Goal: Task Accomplishment & Management: Complete application form

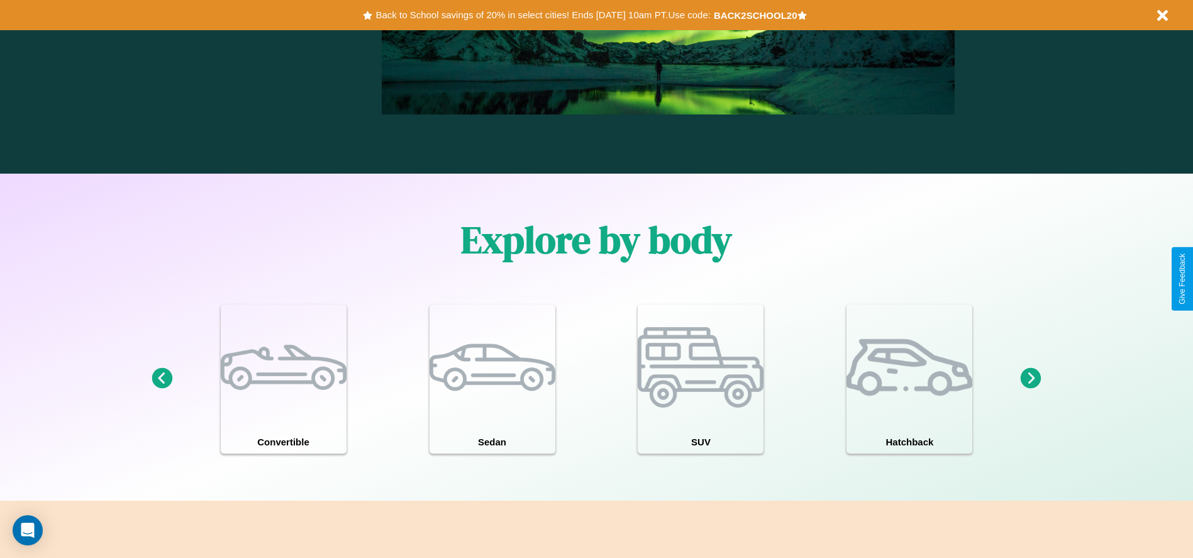
scroll to position [1098, 0]
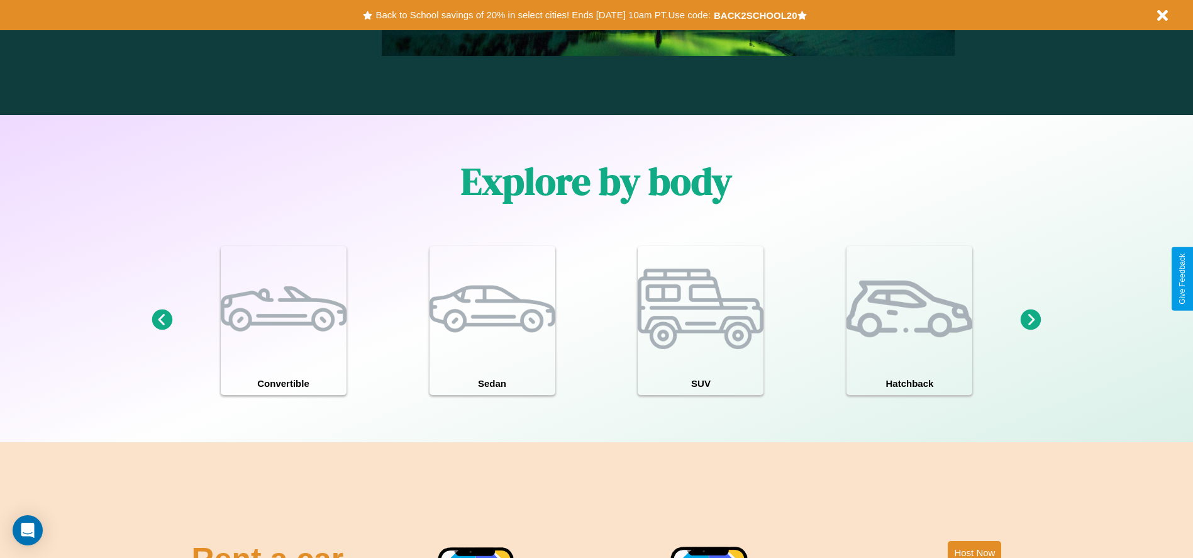
click at [1031, 320] on icon at bounding box center [1031, 319] width 21 height 21
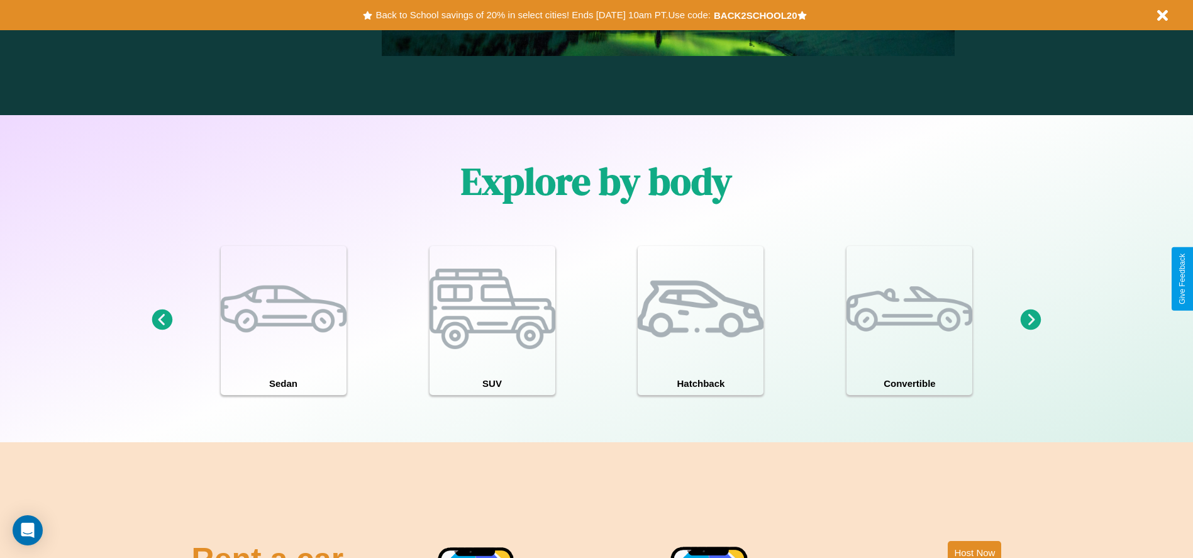
click at [1031, 320] on icon at bounding box center [1031, 319] width 21 height 21
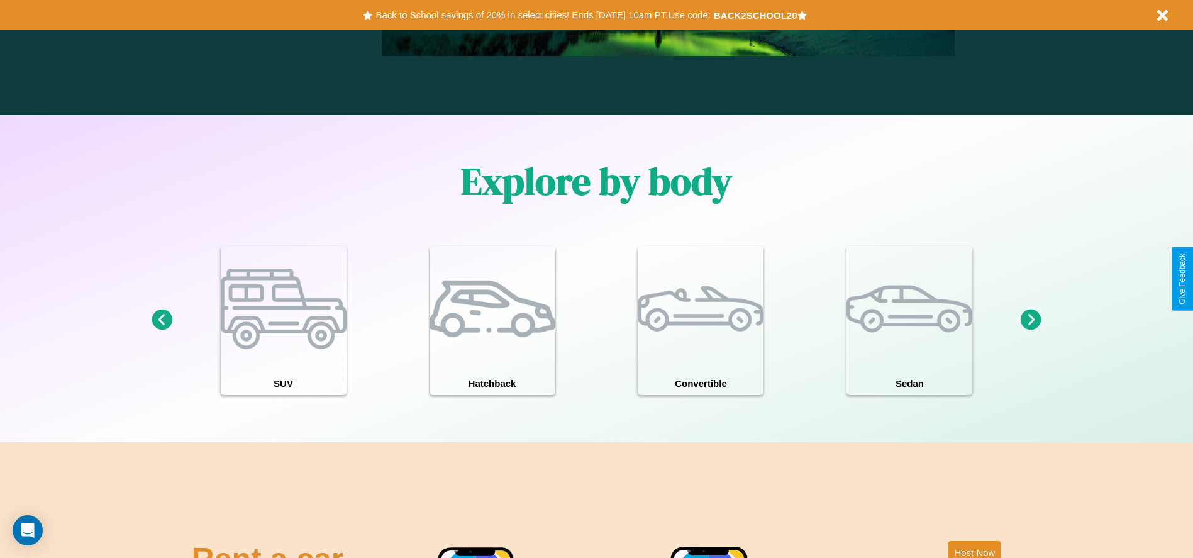
click at [1031, 320] on icon at bounding box center [1031, 319] width 21 height 21
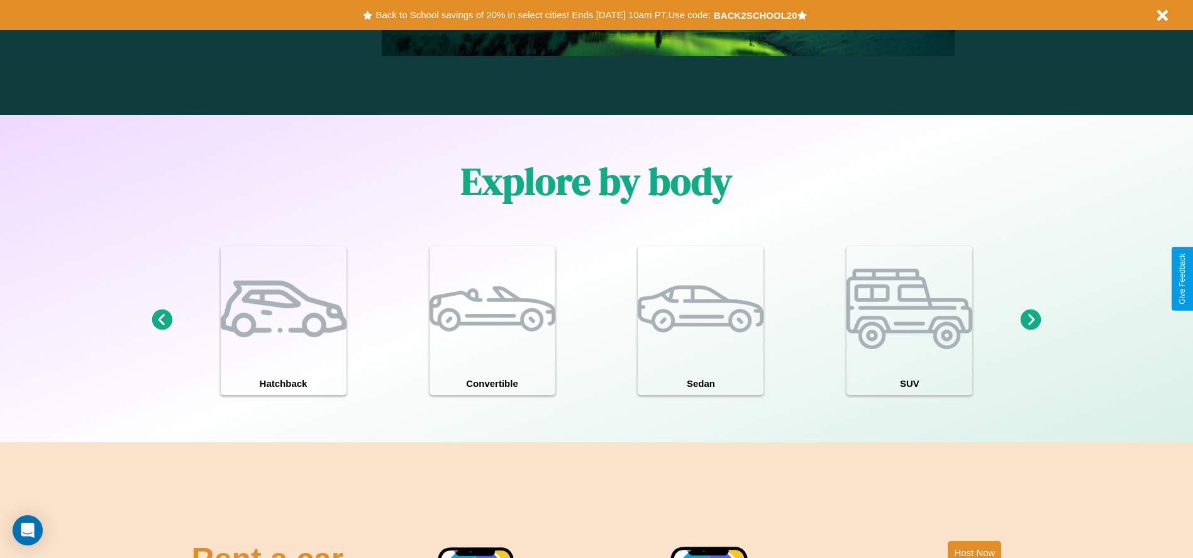
click at [1031, 320] on icon at bounding box center [1031, 319] width 21 height 21
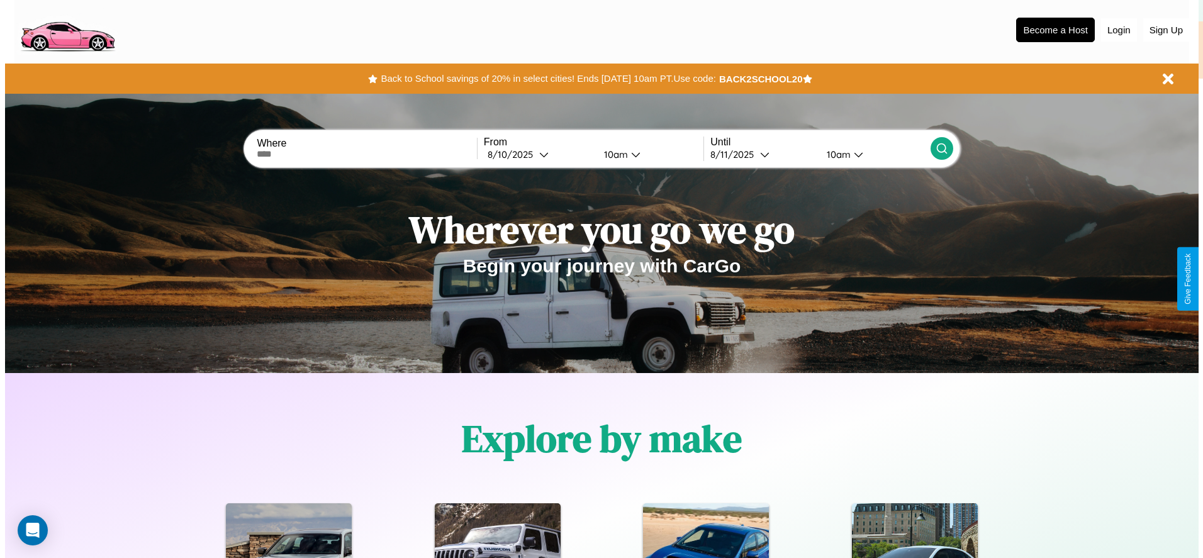
scroll to position [0, 0]
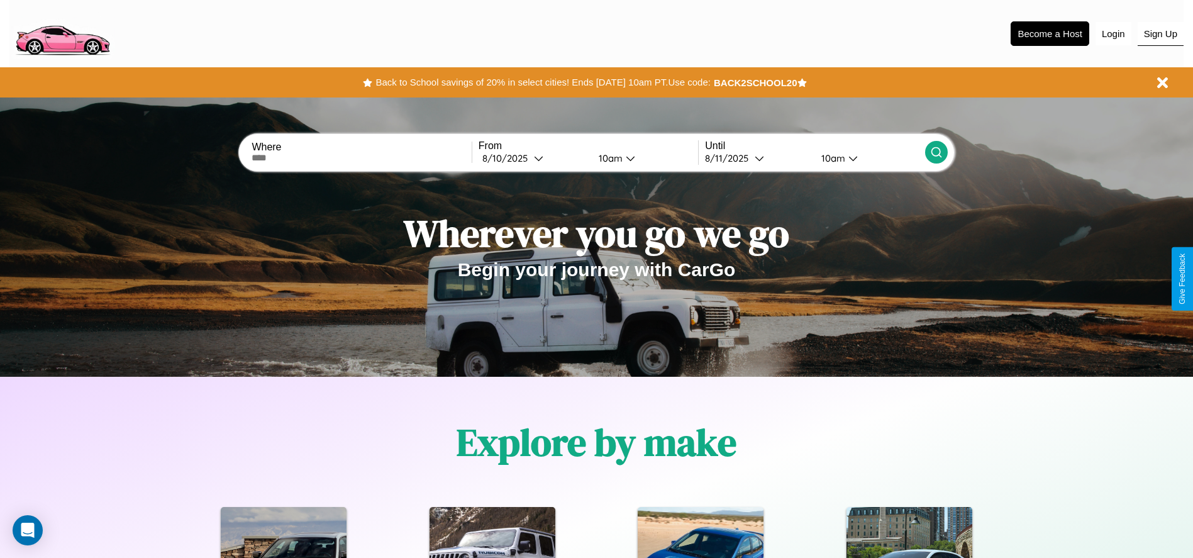
click at [1160, 33] on button "Sign Up" at bounding box center [1161, 34] width 46 height 24
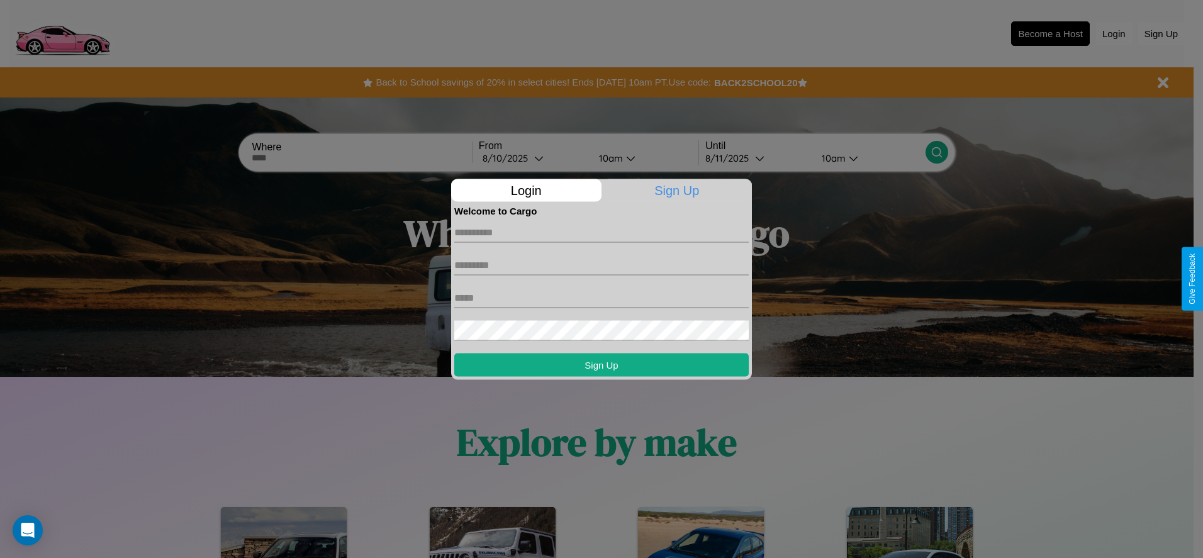
click at [1050, 33] on div at bounding box center [601, 279] width 1203 height 558
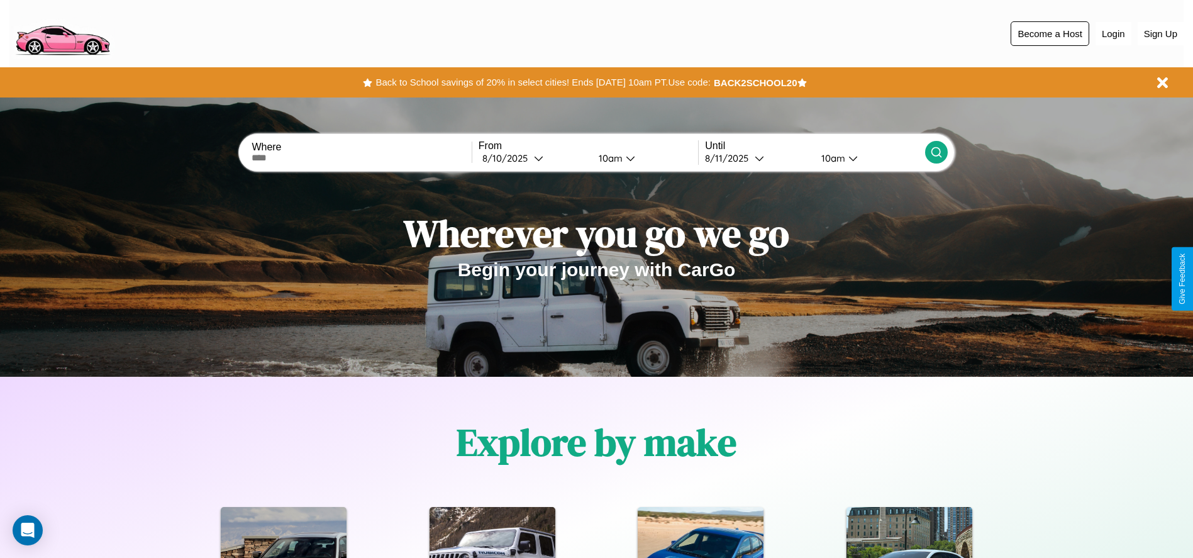
click at [1050, 33] on button "Become a Host" at bounding box center [1050, 33] width 79 height 25
